Goal: Task Accomplishment & Management: Manage account settings

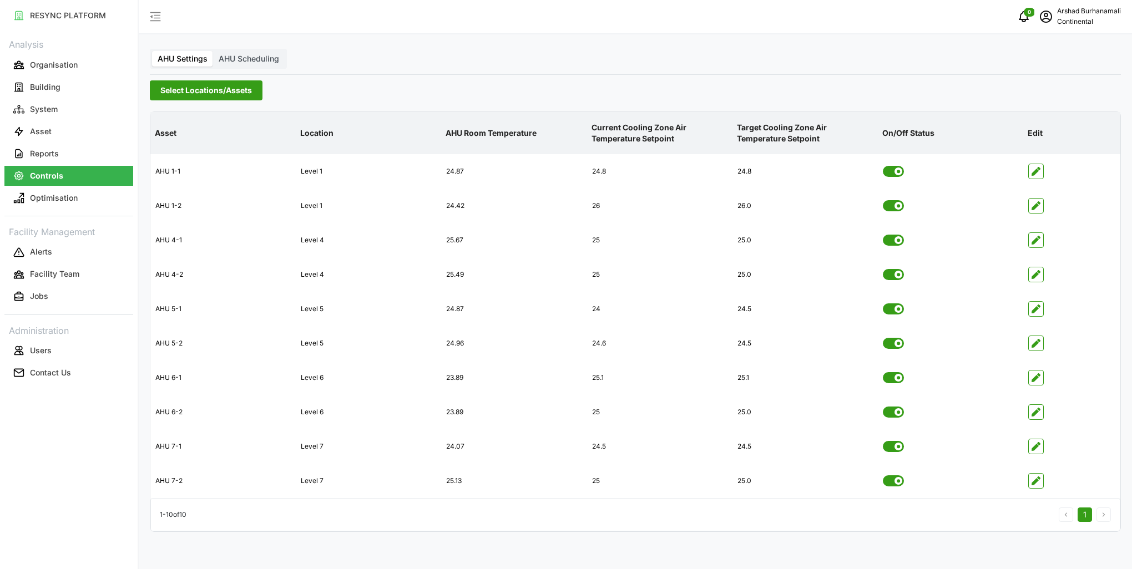
click at [242, 91] on span "Select Locations/Assets" at bounding box center [206, 90] width 92 height 19
click at [184, 175] on span "Select CA3" at bounding box center [186, 172] width 7 height 7
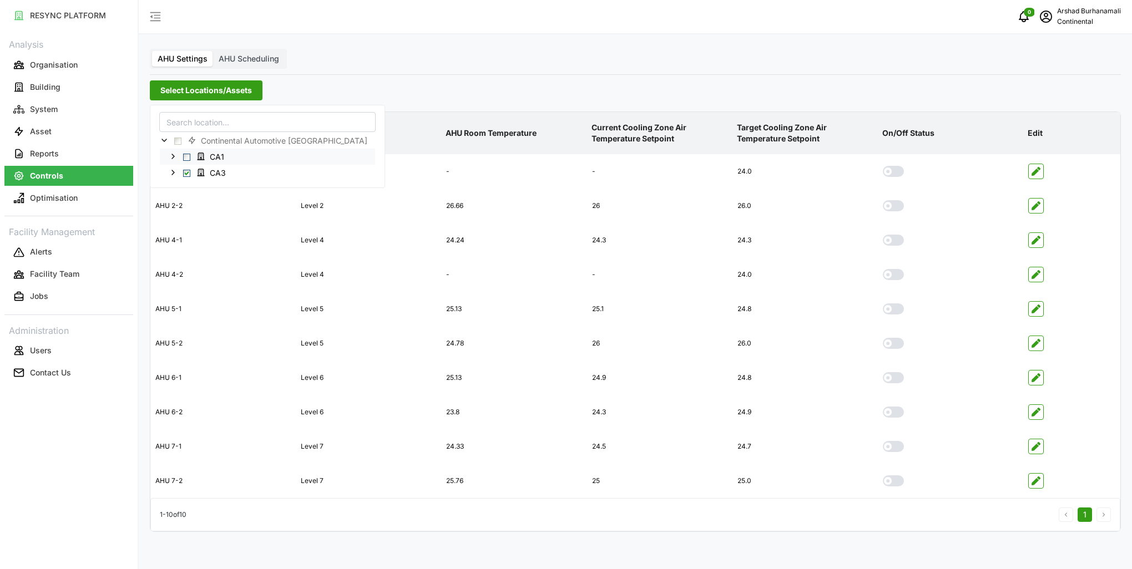
click at [187, 158] on span "Select CA1" at bounding box center [186, 156] width 7 height 7
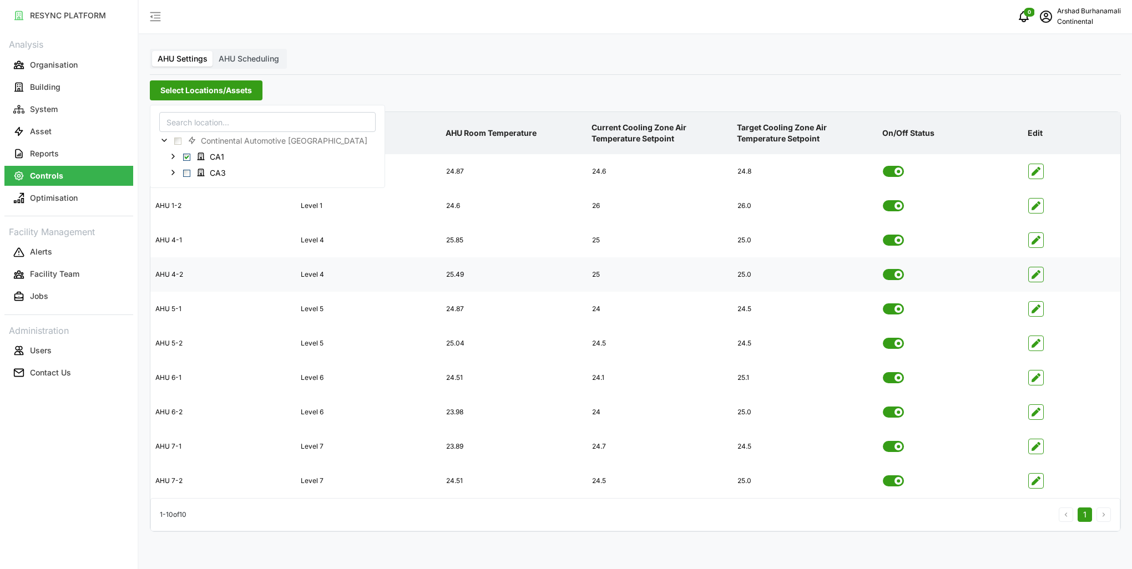
click at [1035, 277] on icon "button" at bounding box center [1035, 274] width 9 height 9
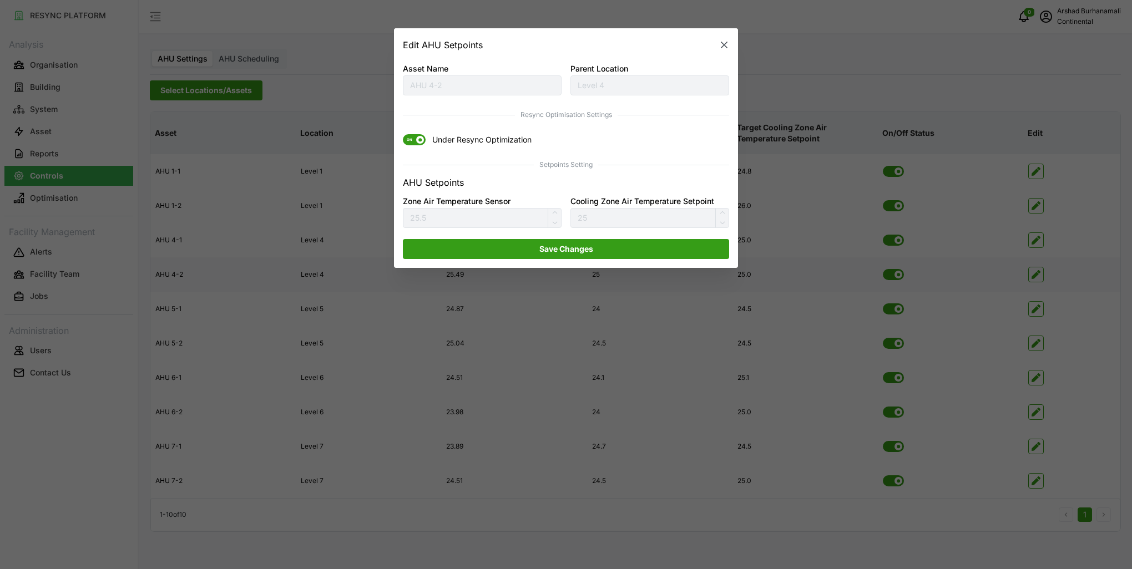
click at [414, 141] on span "ON" at bounding box center [409, 140] width 13 height 11
click at [403, 135] on input "ON Under Resync Optimization" at bounding box center [403, 135] width 0 height 0
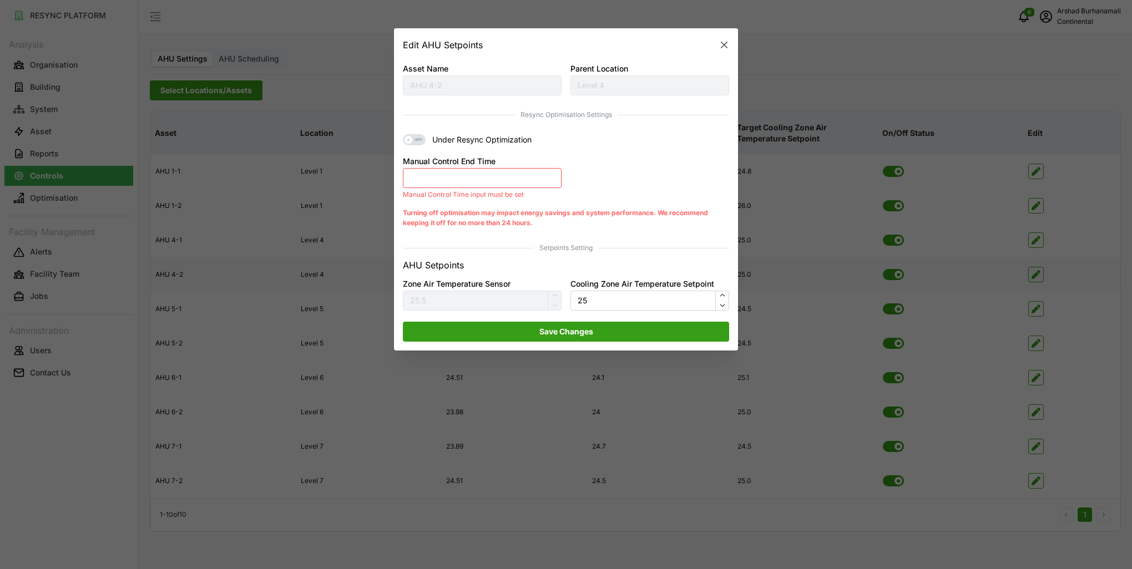
click at [474, 186] on button "Manual Control End Time" at bounding box center [482, 178] width 159 height 20
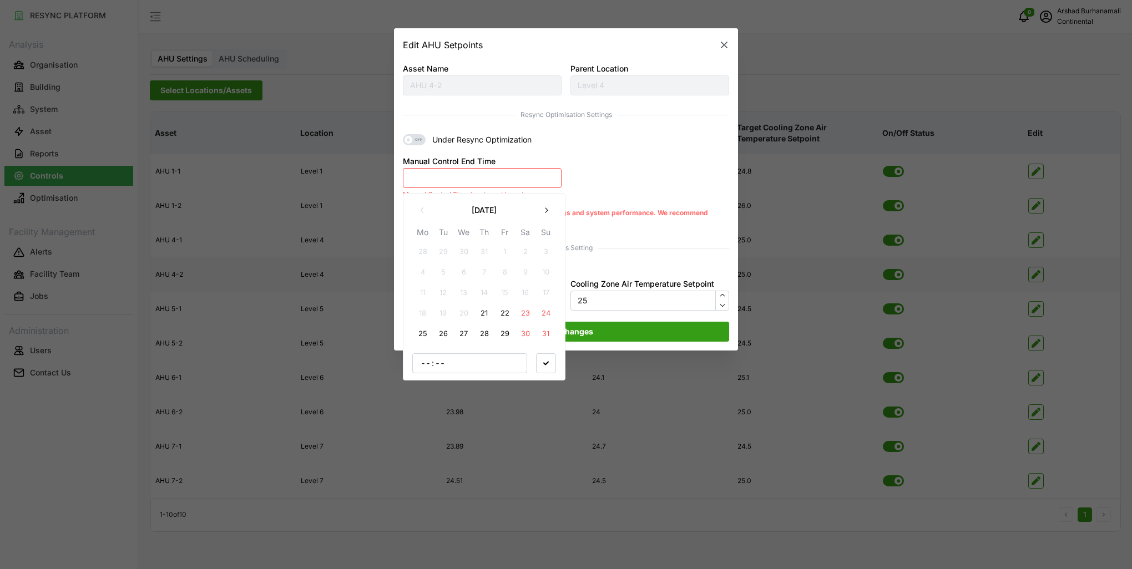
click at [482, 313] on button "21" at bounding box center [484, 314] width 20 height 20
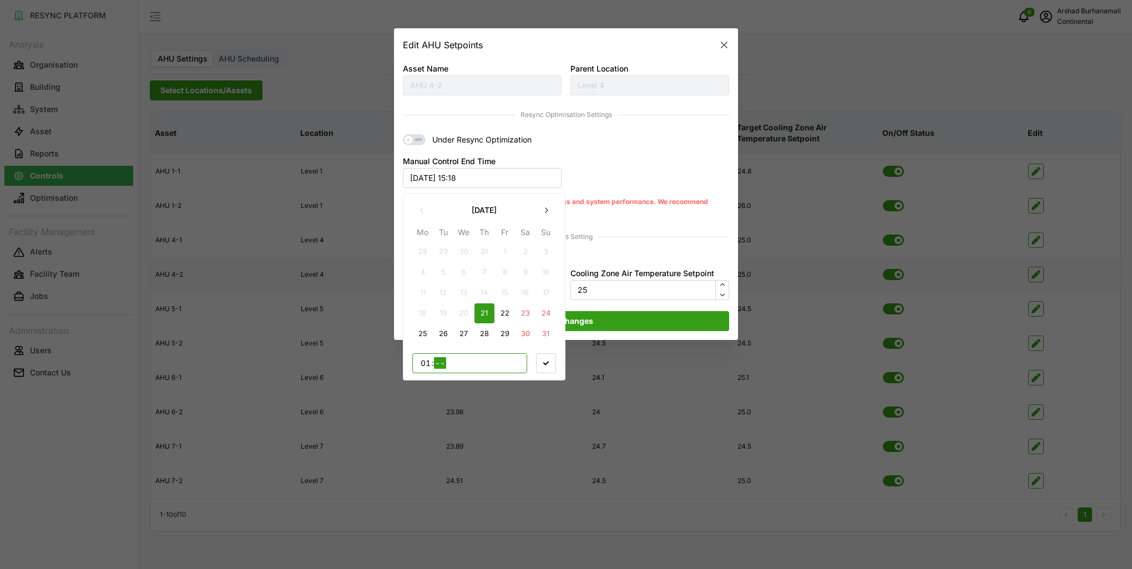
type input "17"
type input "00"
click at [544, 367] on span "button" at bounding box center [546, 362] width 19 height 19
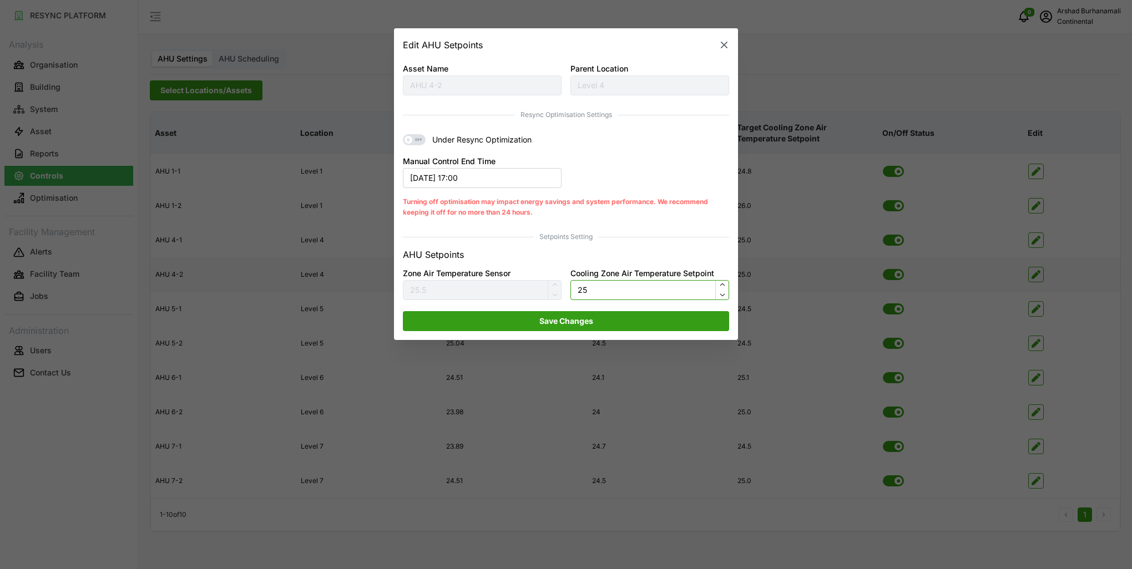
click at [611, 285] on input "25" at bounding box center [649, 290] width 159 height 20
type input "24.5"
click at [573, 325] on span "Save Changes" at bounding box center [566, 321] width 54 height 19
